Goal: Information Seeking & Learning: Learn about a topic

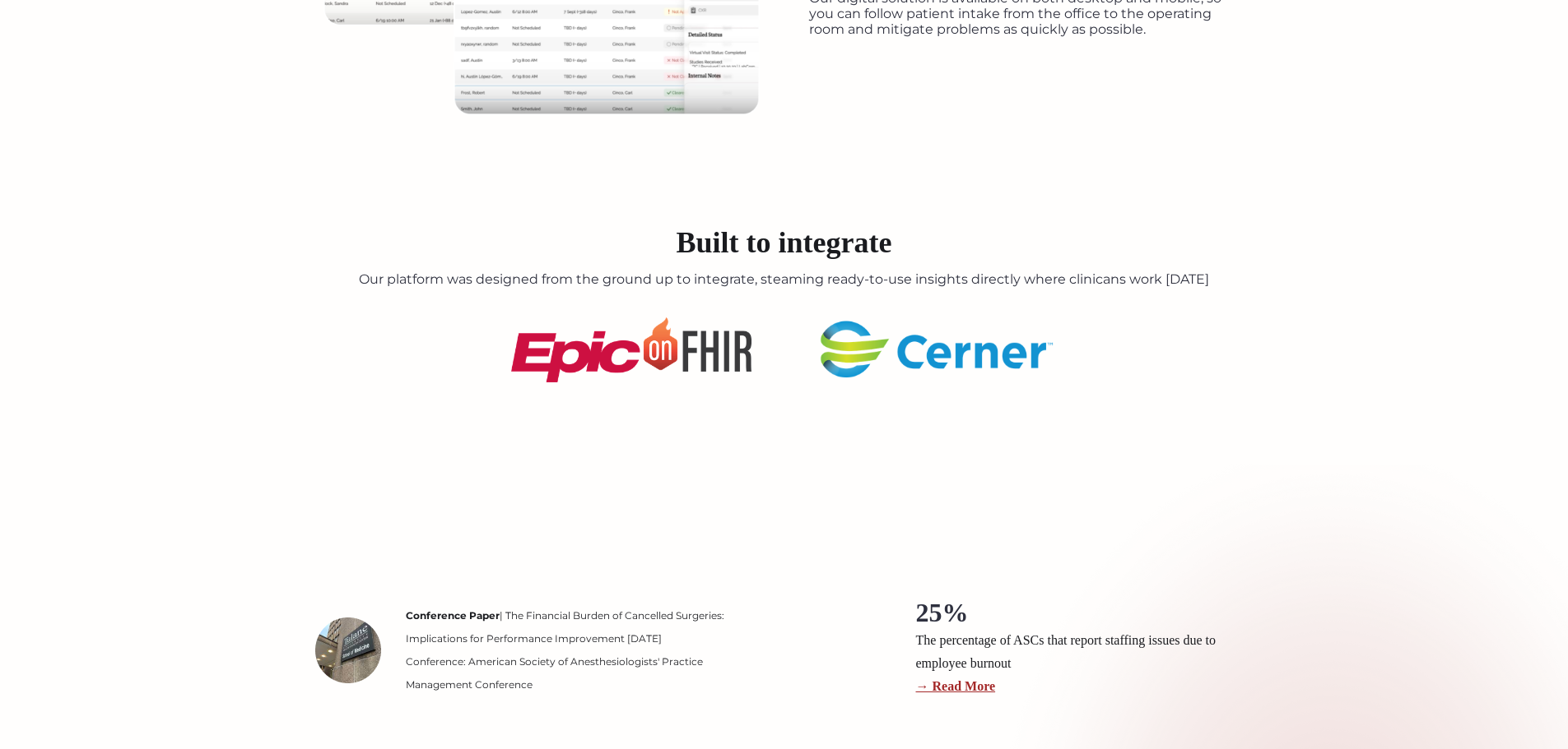
scroll to position [2096, 0]
click at [642, 346] on img at bounding box center [631, 351] width 240 height 65
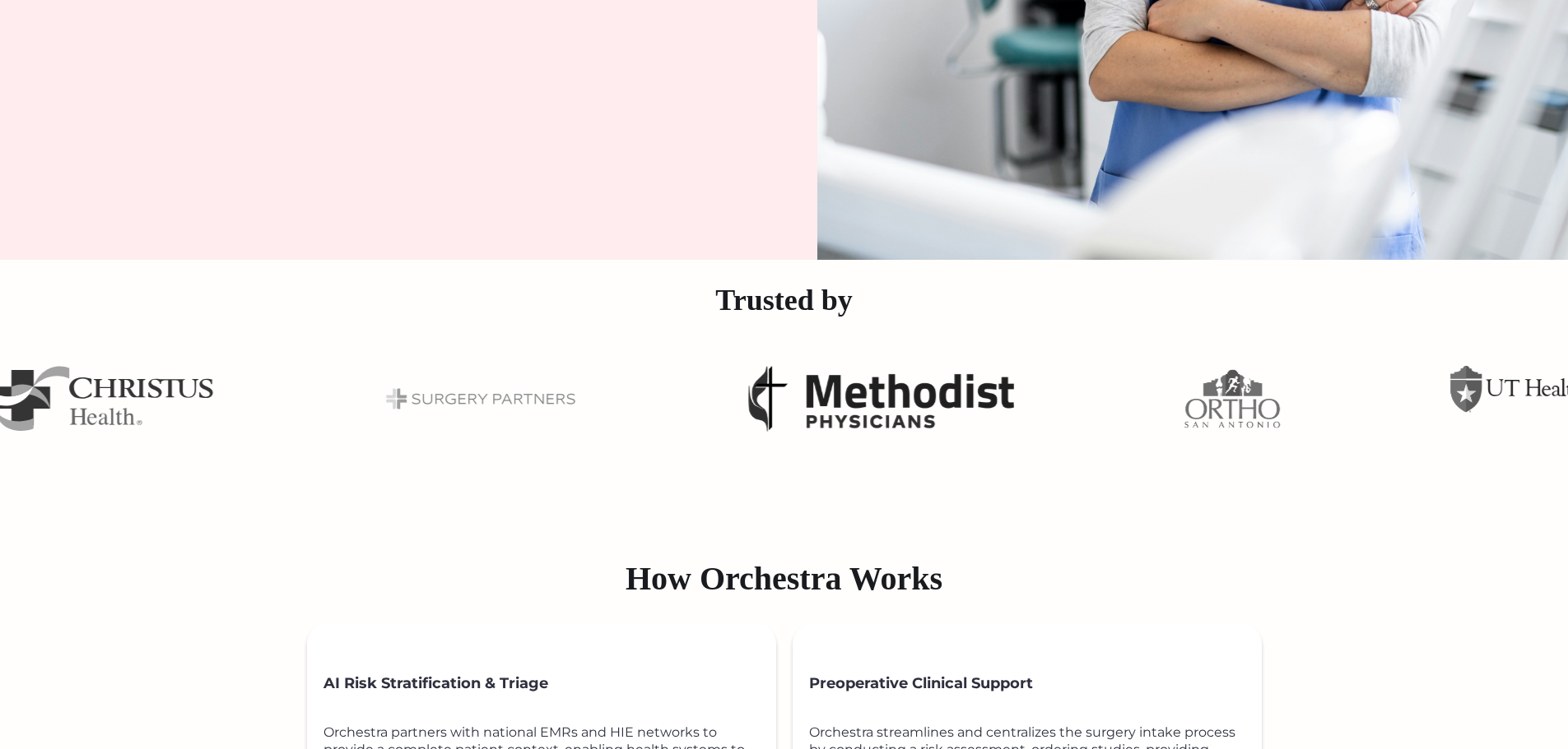
scroll to position [606, 0]
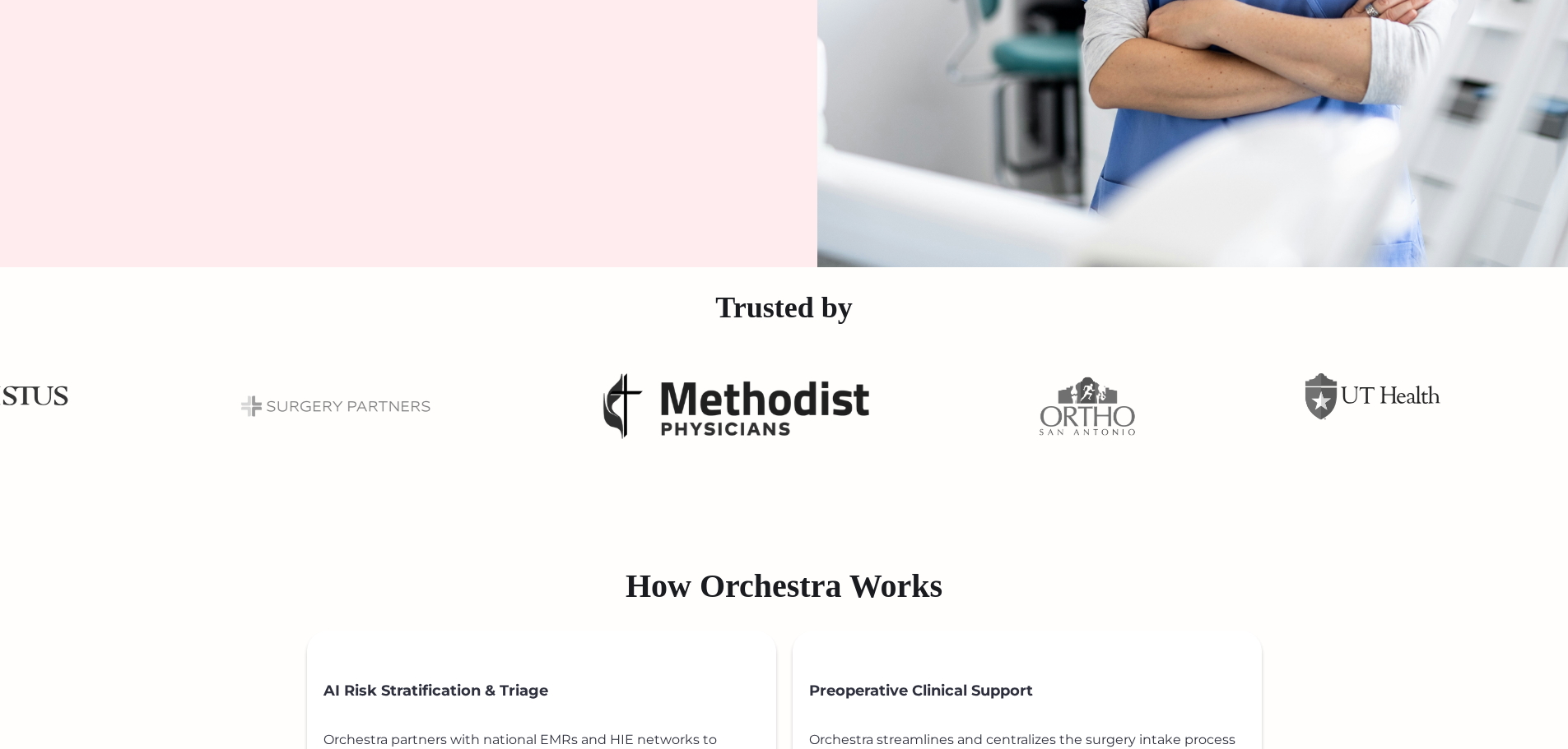
click at [1288, 388] on div at bounding box center [1232, 407] width 4116 height 140
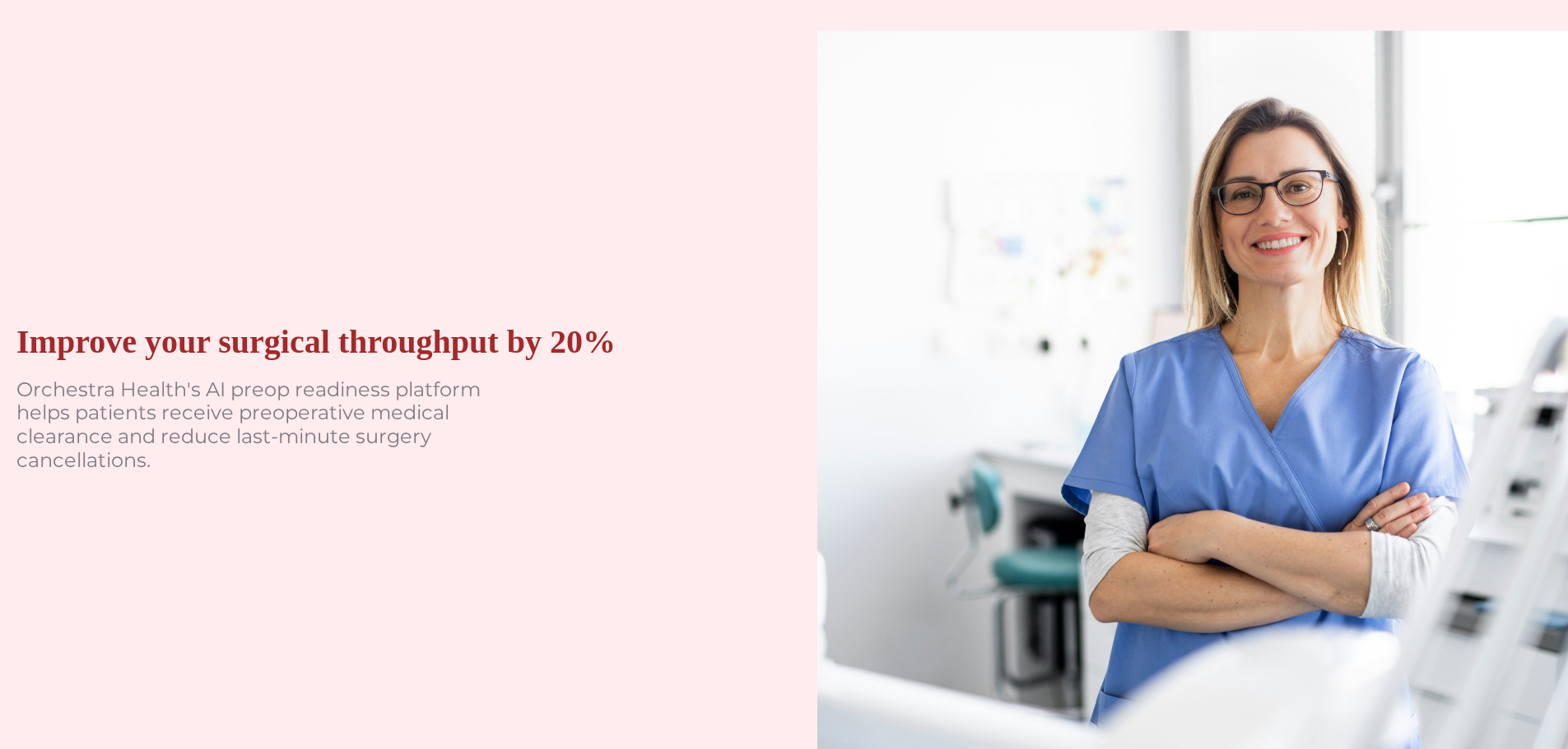
scroll to position [0, 0]
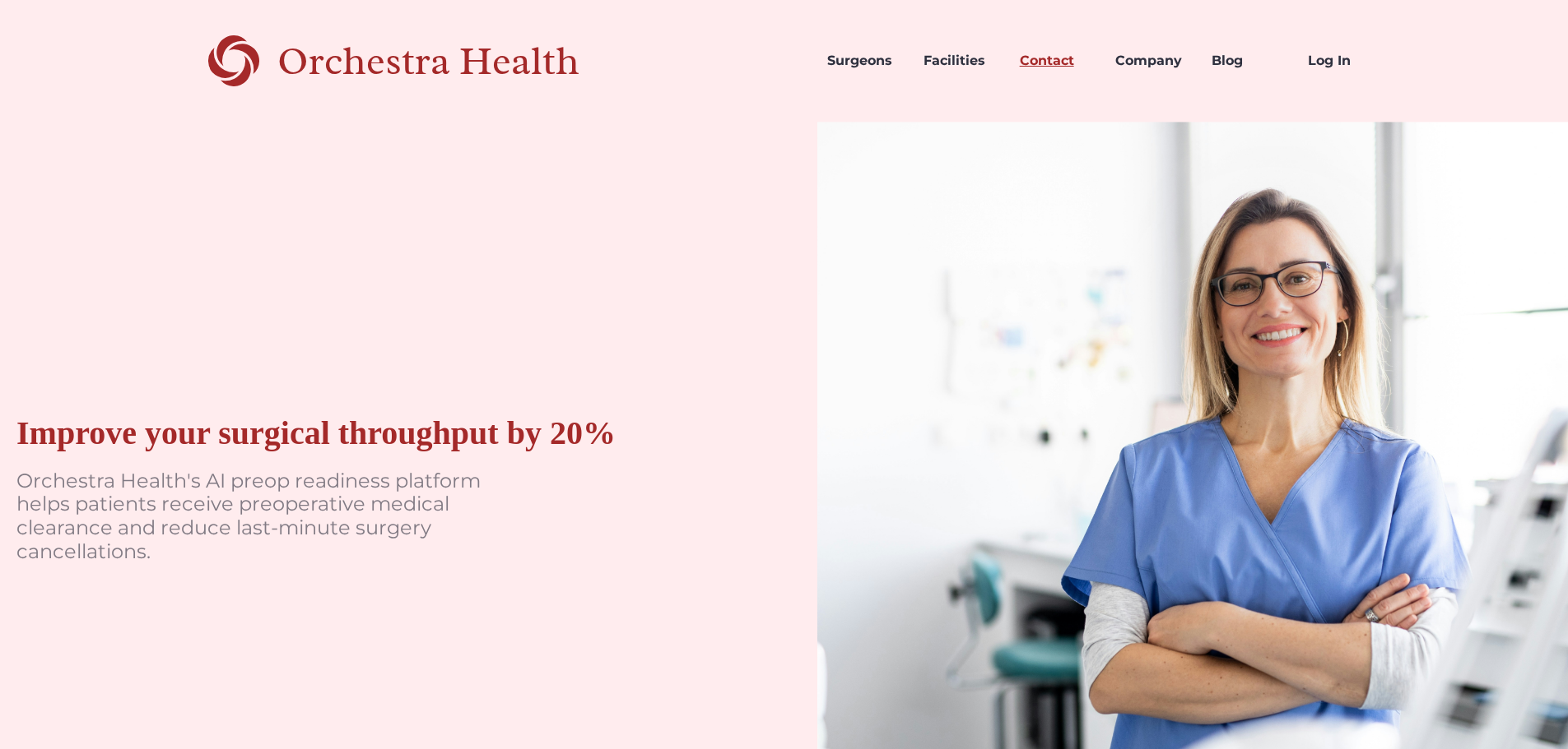
click at [1071, 58] on link "Contact" at bounding box center [1056, 60] width 97 height 56
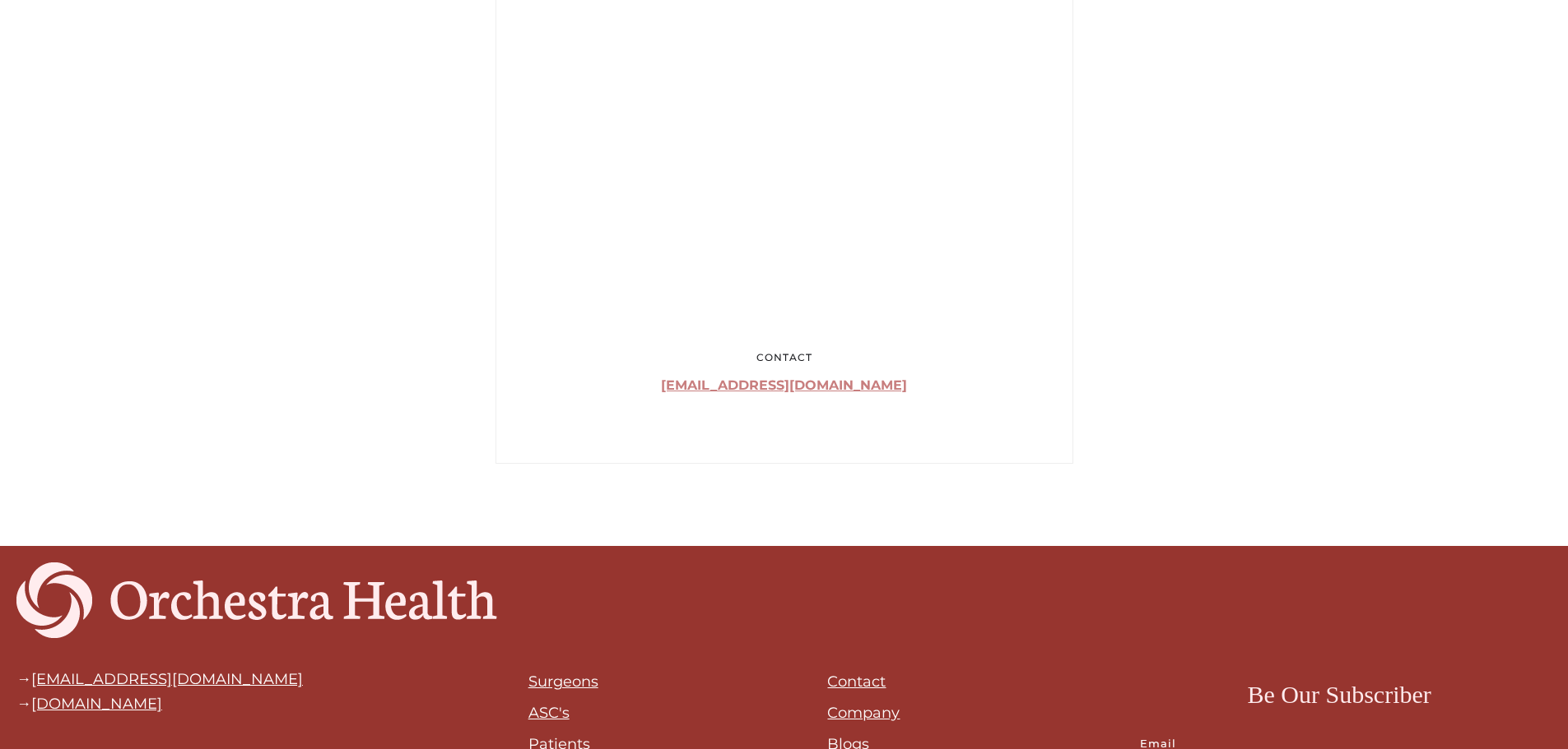
scroll to position [1169, 0]
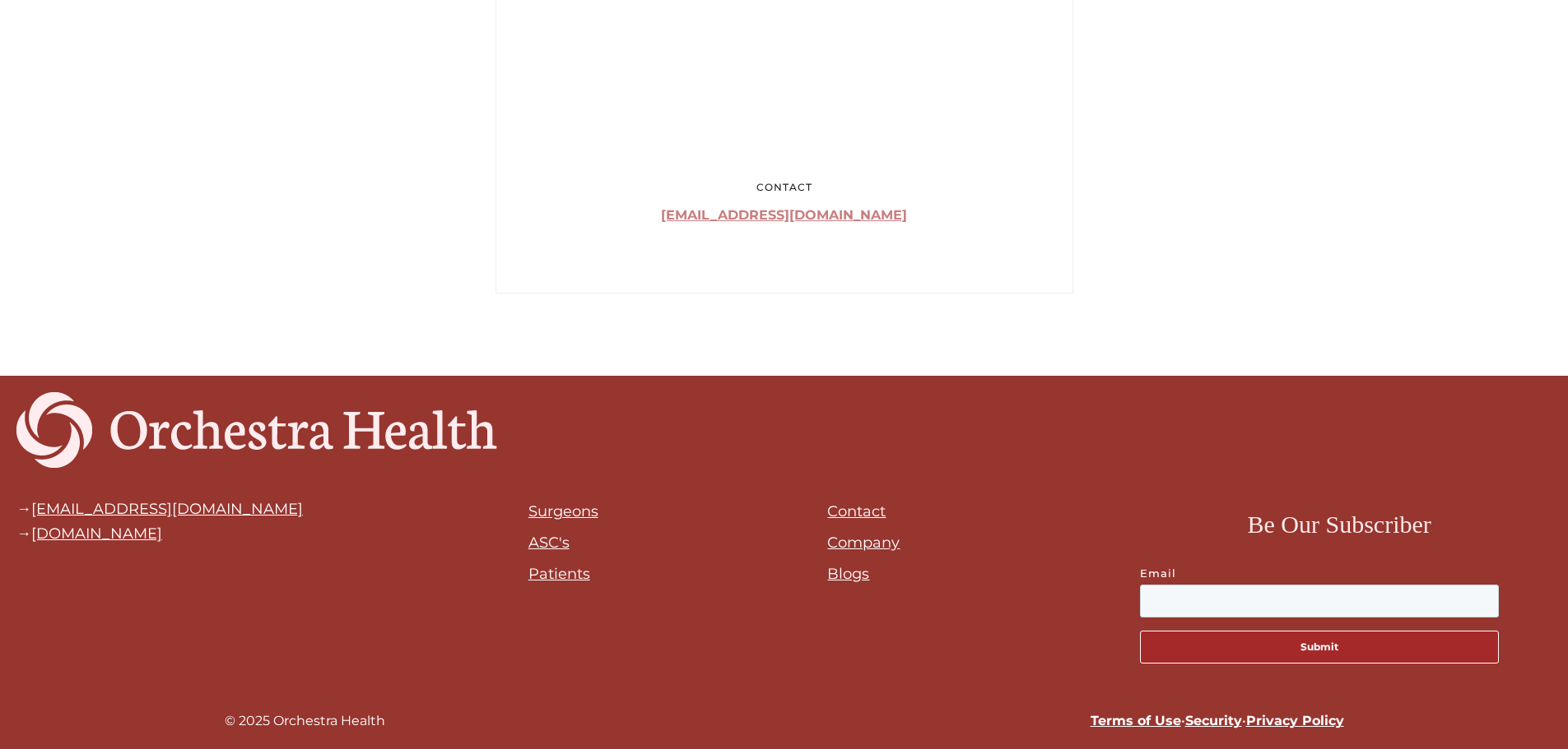
click at [851, 516] on link "Contact" at bounding box center [856, 511] width 58 height 18
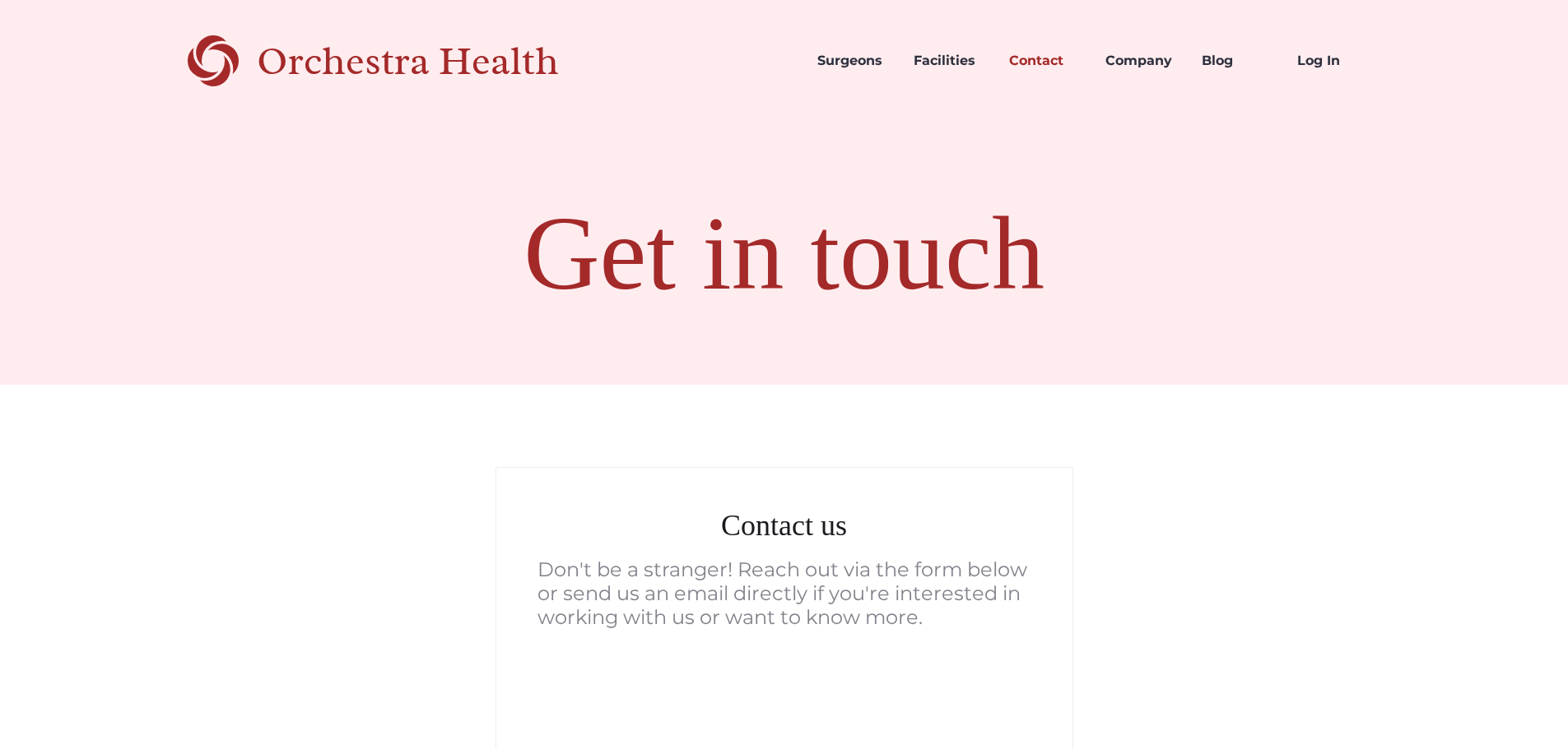
scroll to position [1169, 0]
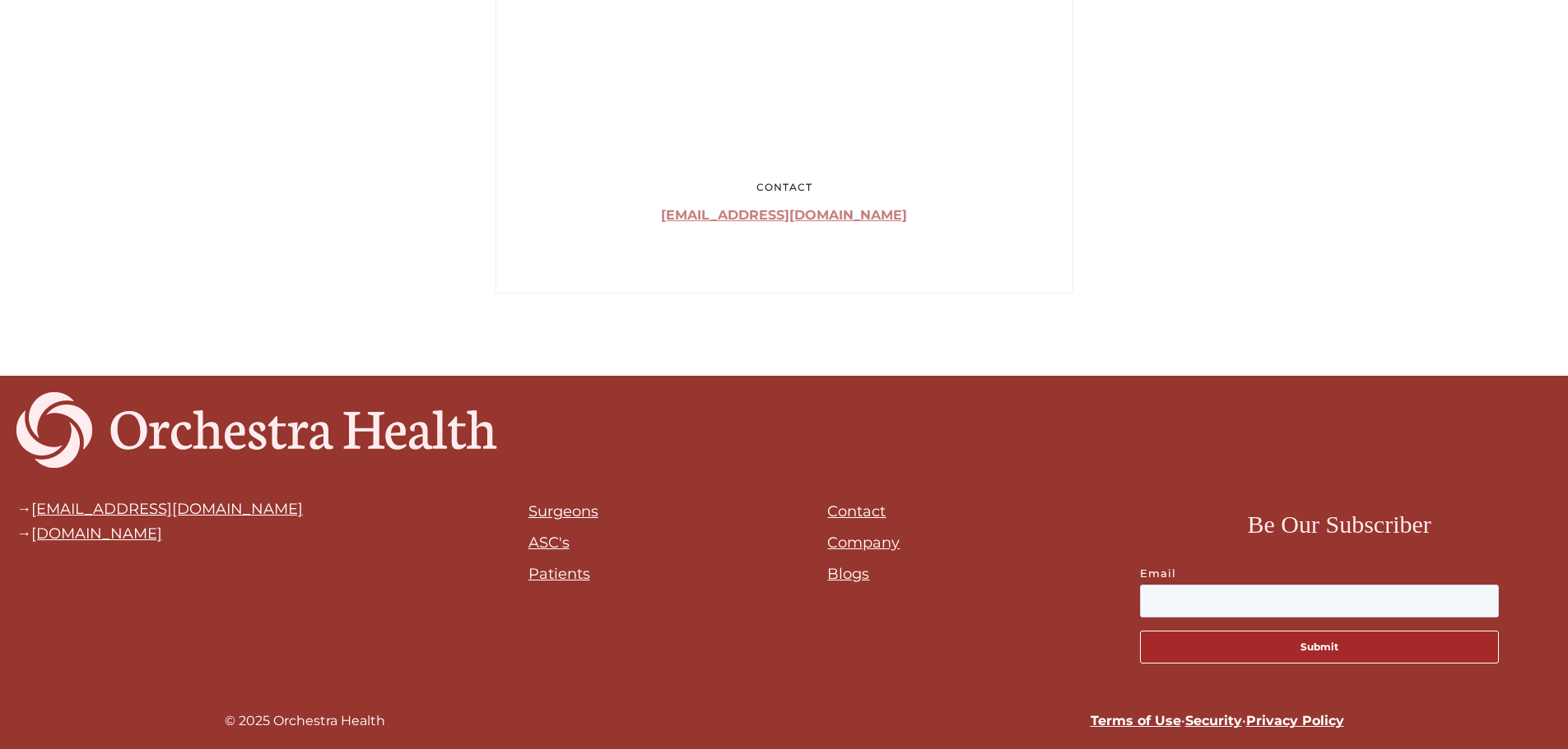
click at [851, 538] on link "Company" at bounding box center [863, 543] width 72 height 18
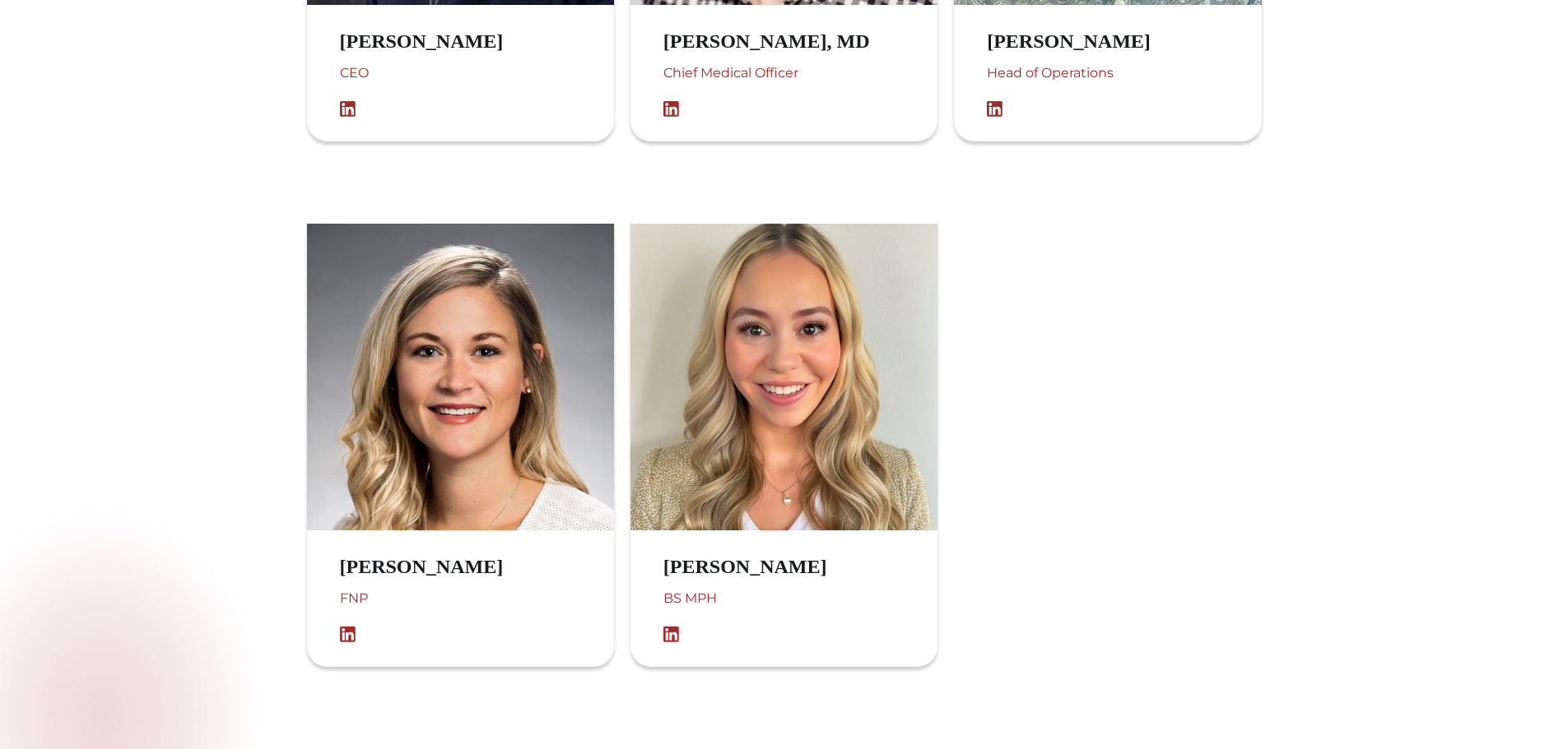
scroll to position [1430, 0]
click at [465, 363] on img at bounding box center [460, 376] width 307 height 307
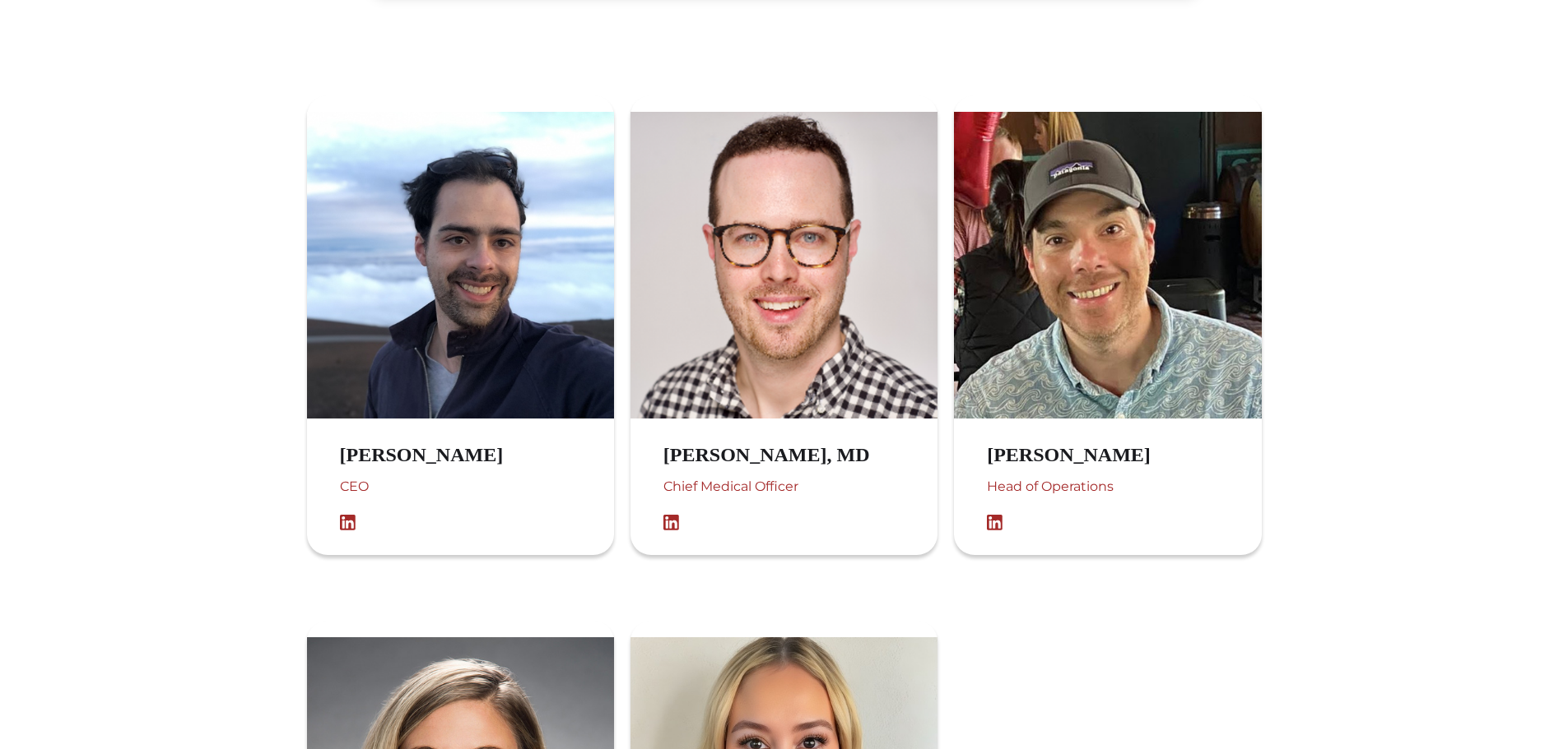
scroll to position [1015, 0]
click at [346, 532] on img at bounding box center [352, 523] width 25 height 17
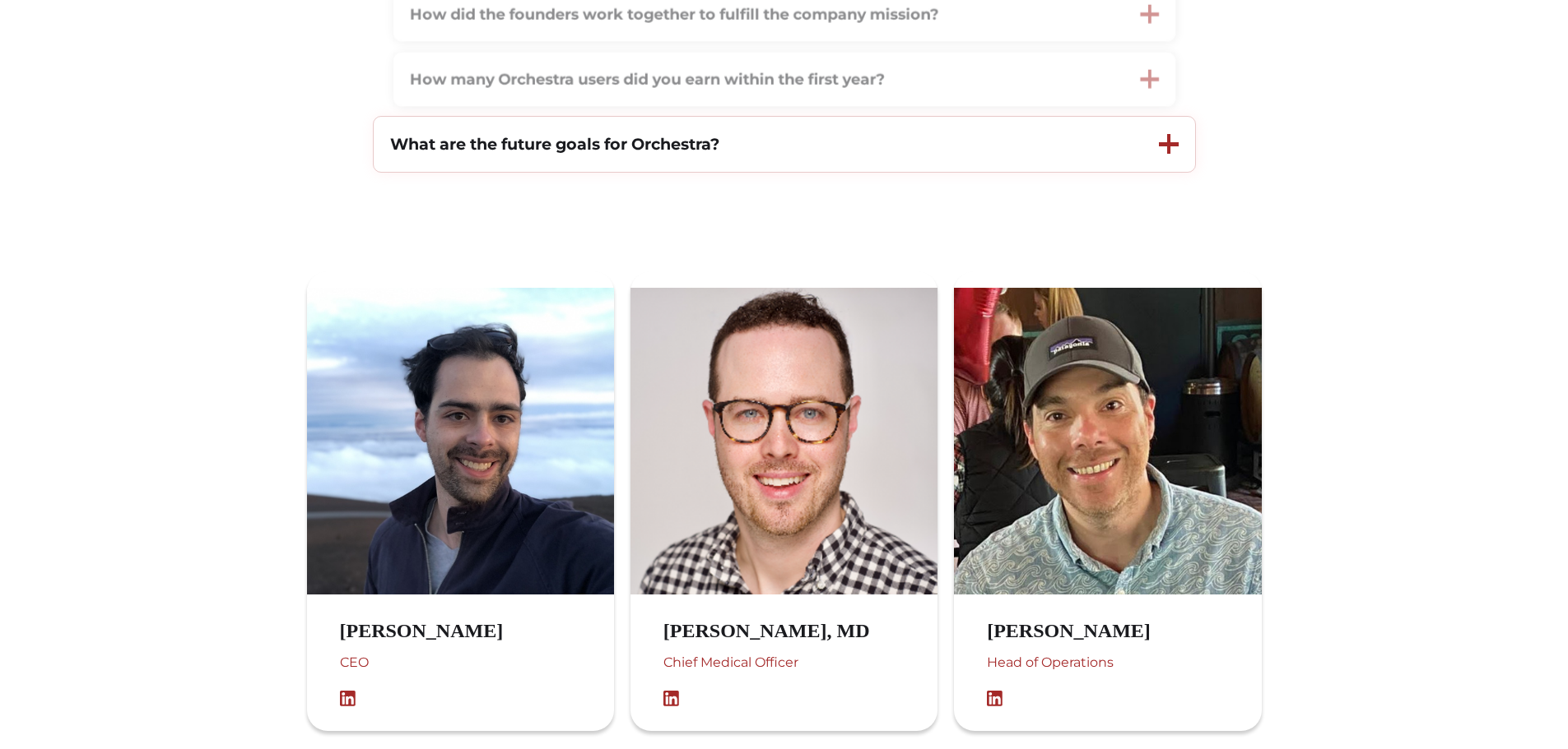
scroll to position [631, 0]
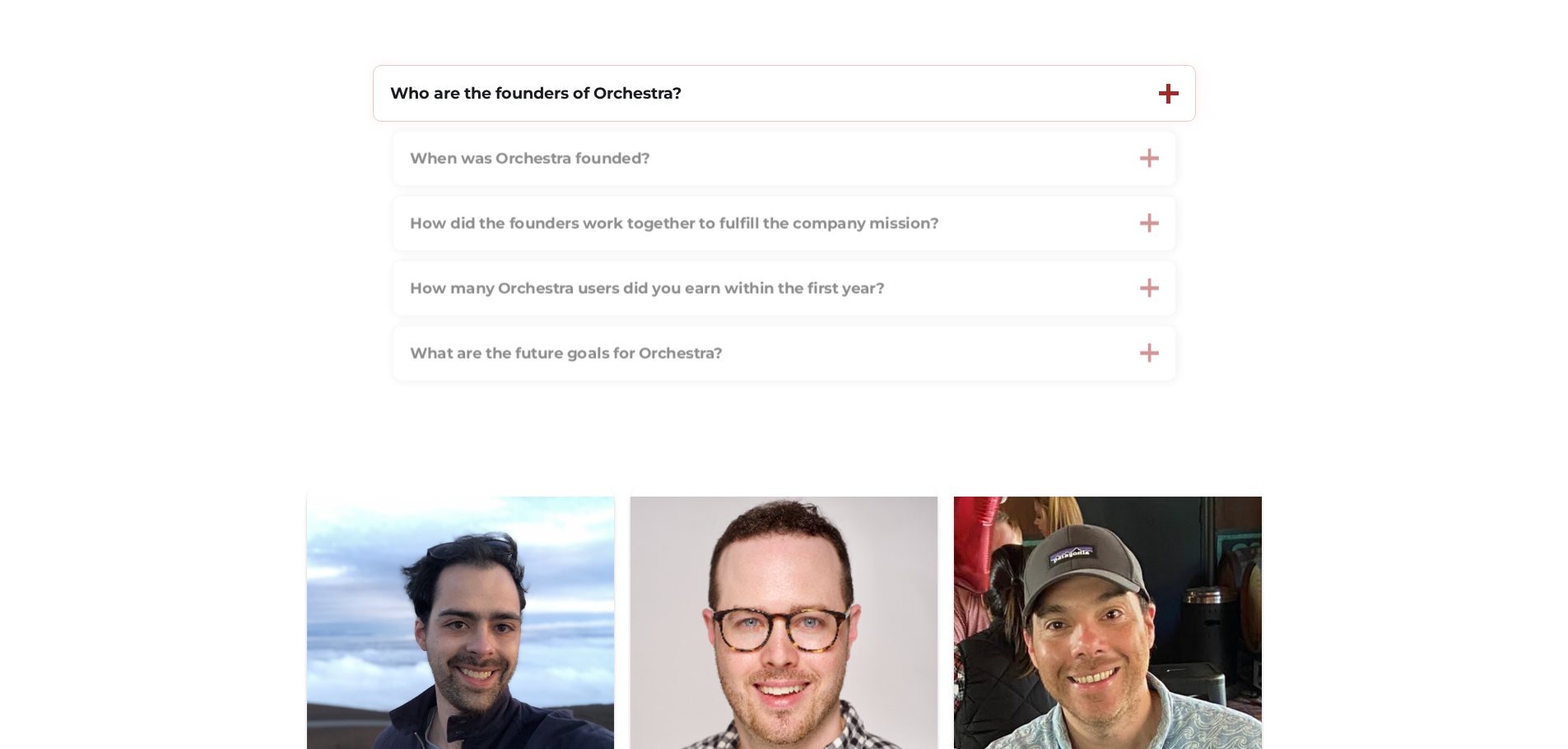
click at [1163, 87] on div at bounding box center [1169, 94] width 20 height 20
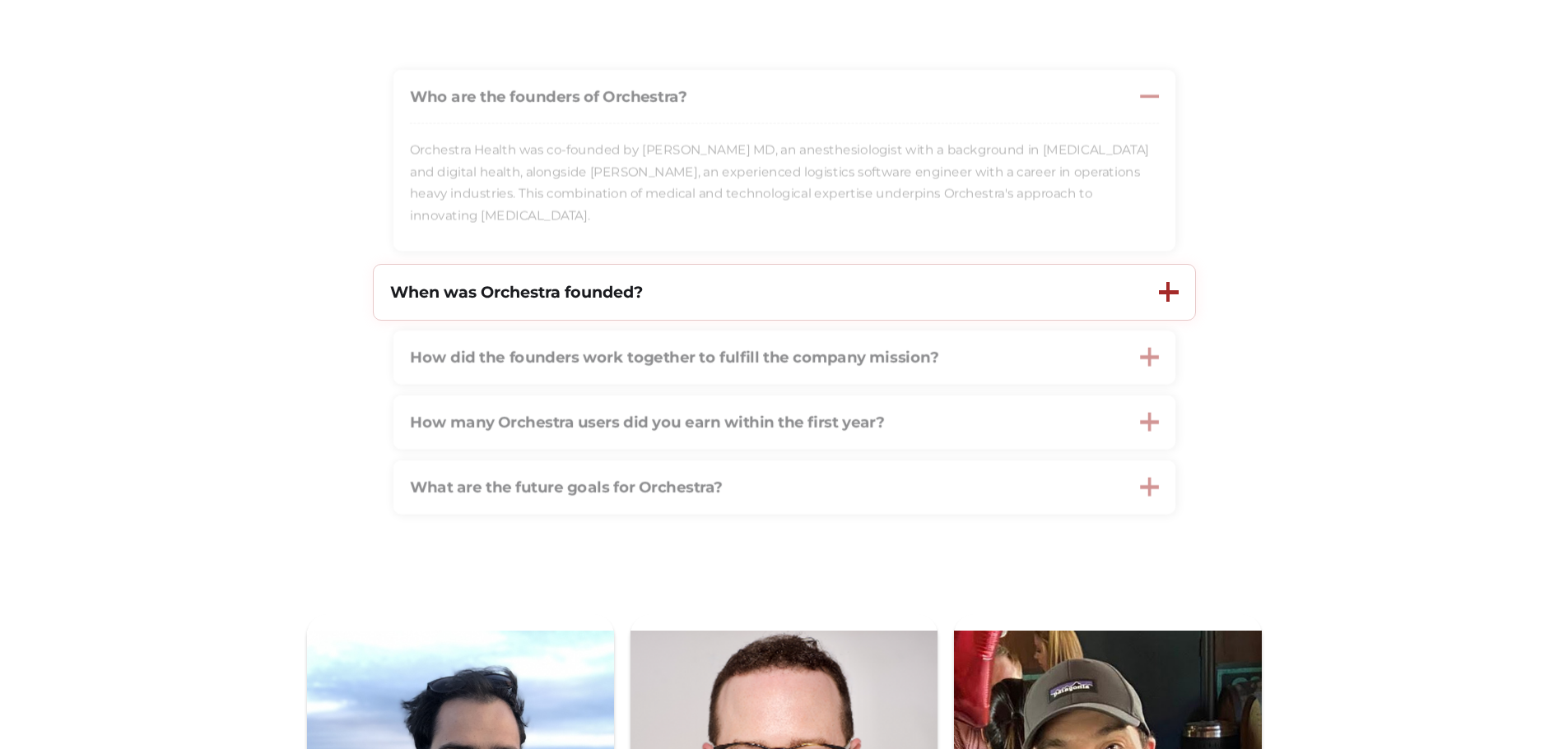
click at [1101, 298] on div "When was Orchestra founded?" at bounding box center [757, 292] width 769 height 55
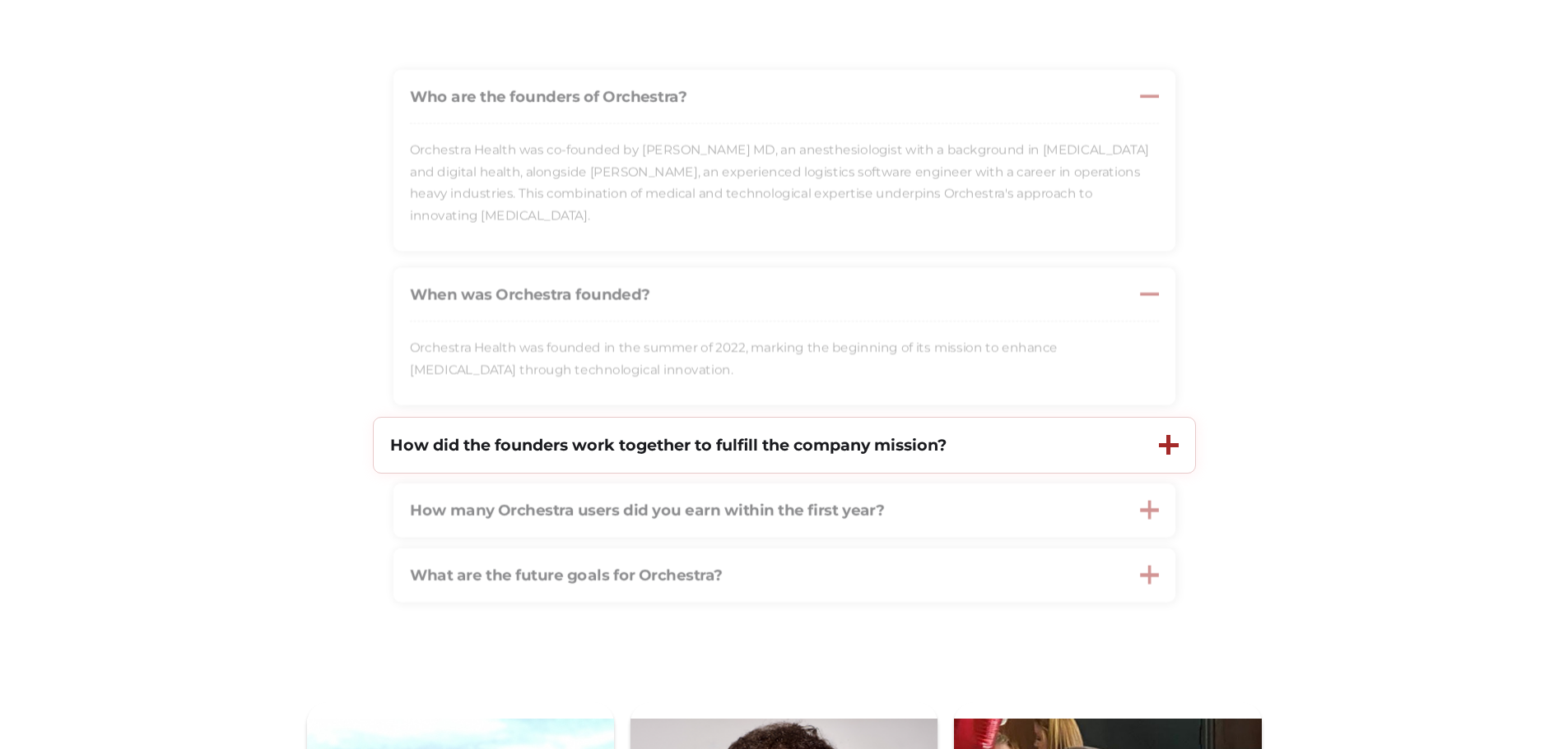
click at [1070, 447] on div "How did the founders work together to fulfill the company mission?" at bounding box center [757, 445] width 769 height 55
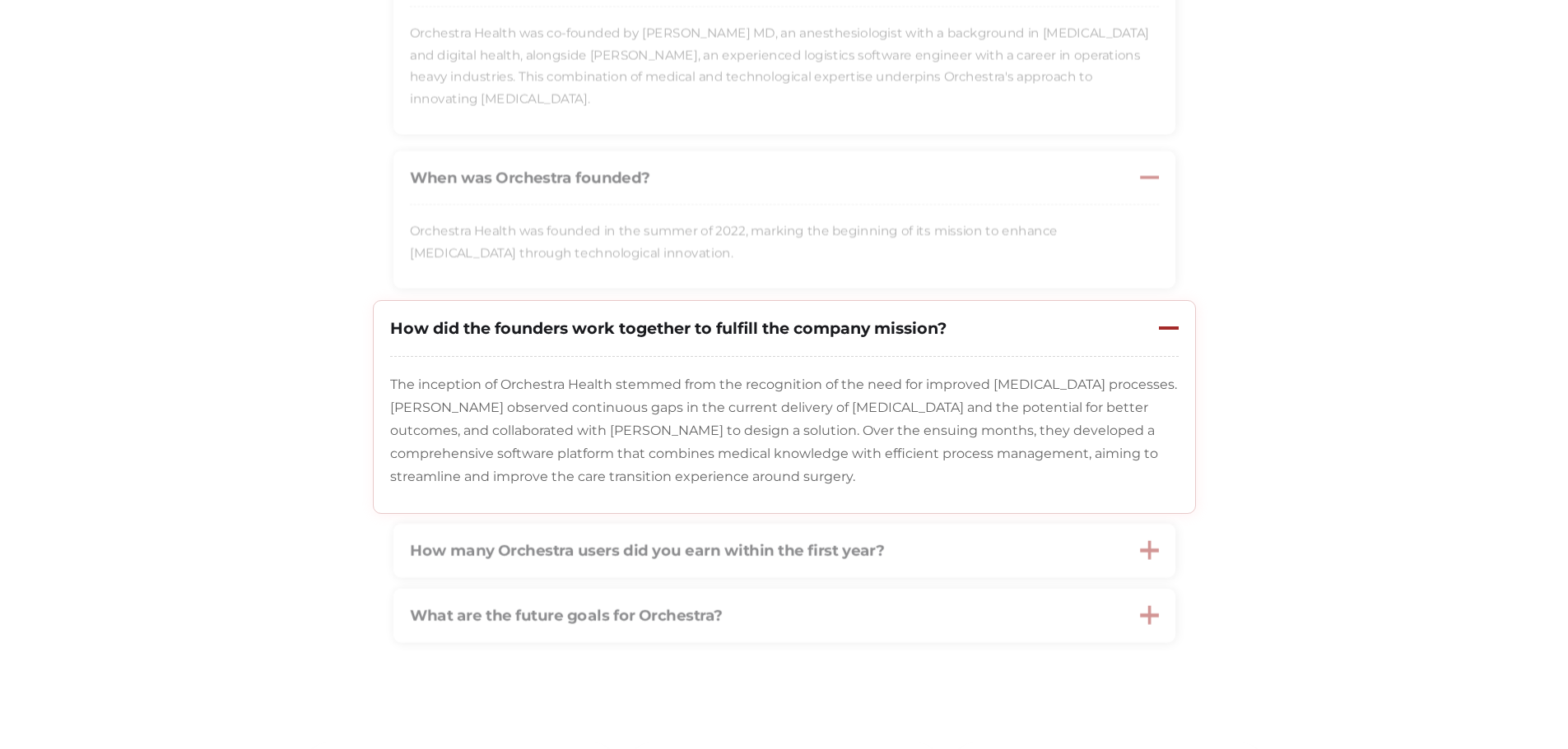
scroll to position [748, 0]
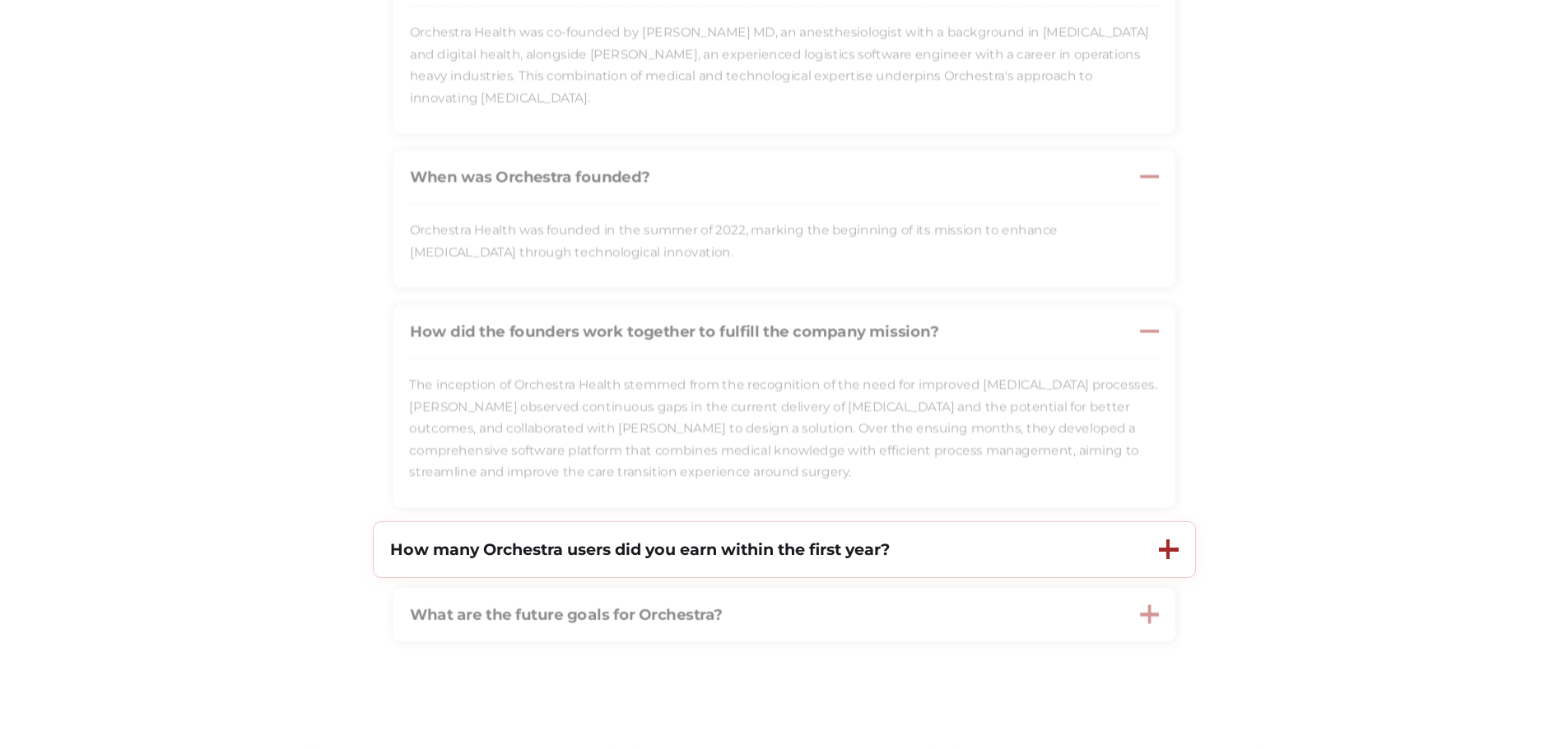
click at [998, 551] on div "How many Orchestra users did you earn within the first year?" at bounding box center [757, 550] width 769 height 55
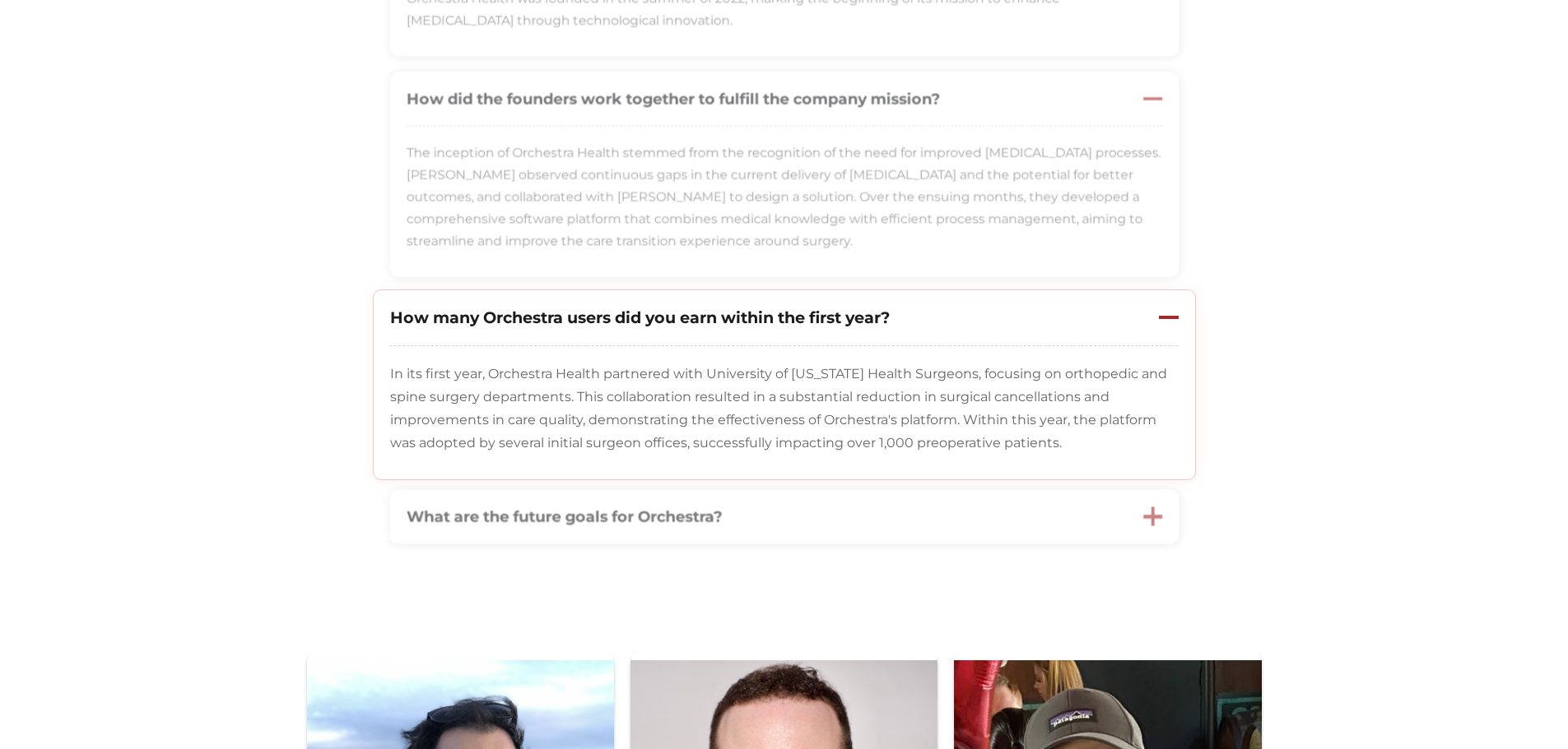
scroll to position [981, 0]
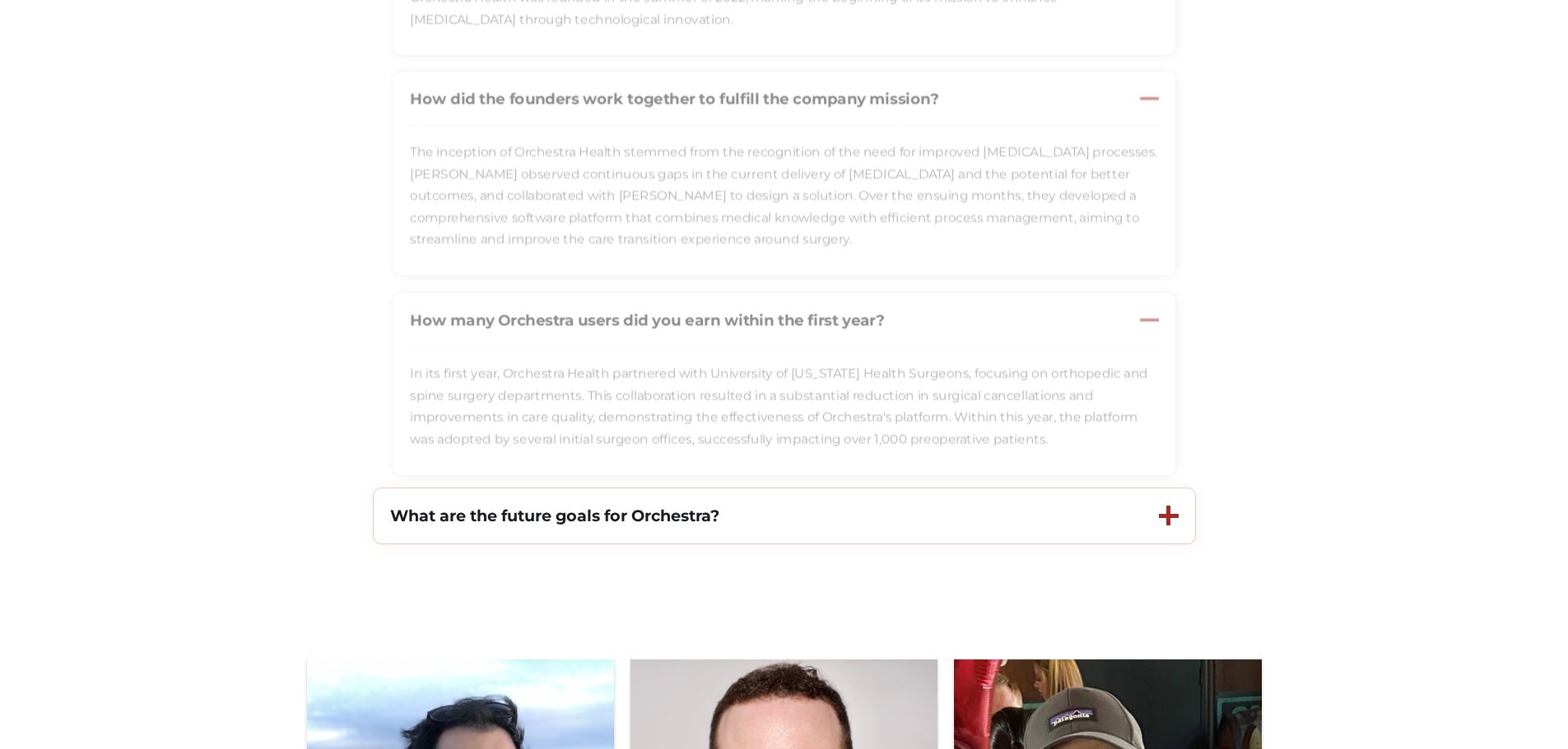
click at [982, 522] on div "What are the future goals for Orchestra?" at bounding box center [757, 516] width 769 height 55
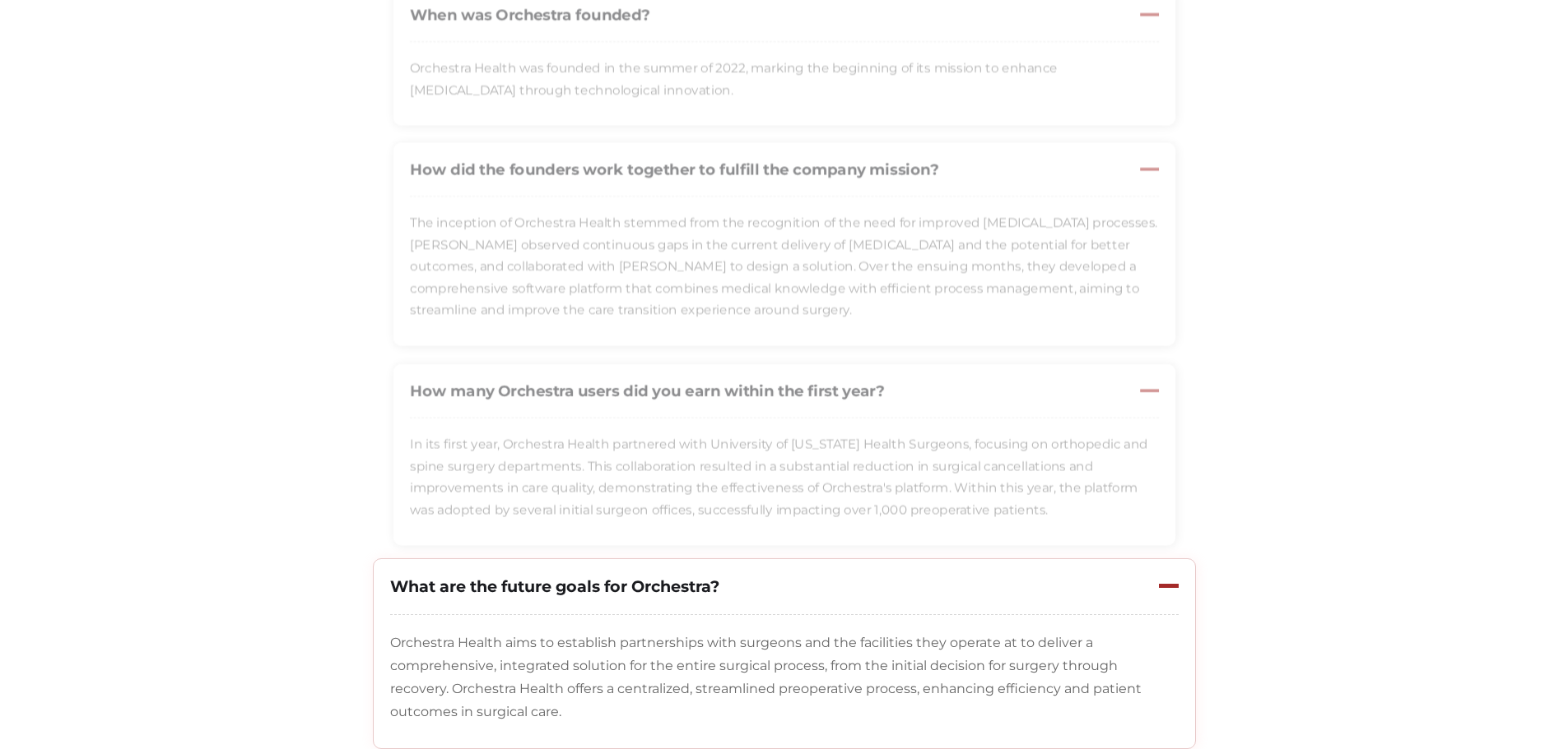
scroll to position [909, 0]
